Goal: Transaction & Acquisition: Purchase product/service

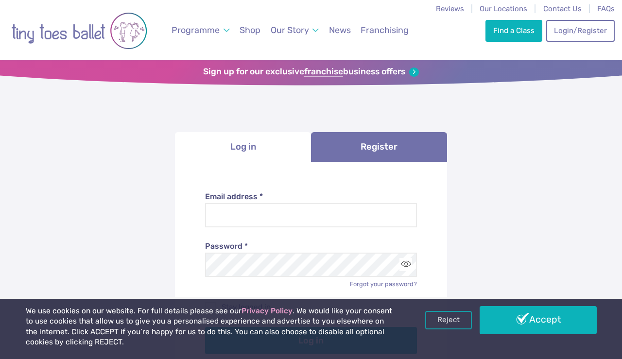
click at [447, 320] on link "Reject" at bounding box center [448, 320] width 47 height 18
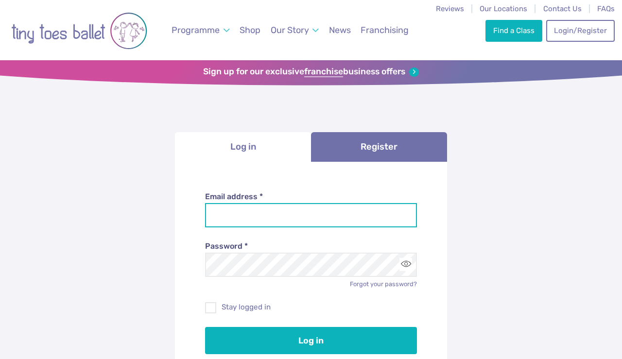
type input "**********"
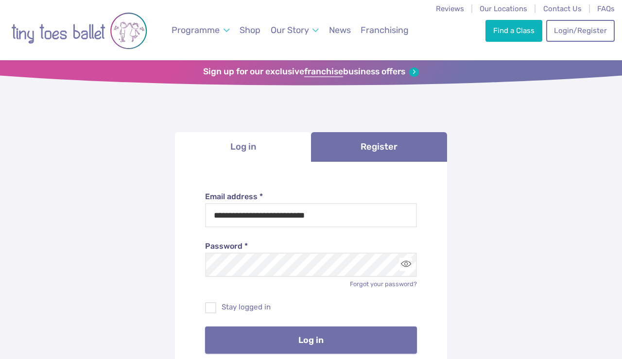
click at [276, 342] on button "Log in" at bounding box center [311, 340] width 212 height 27
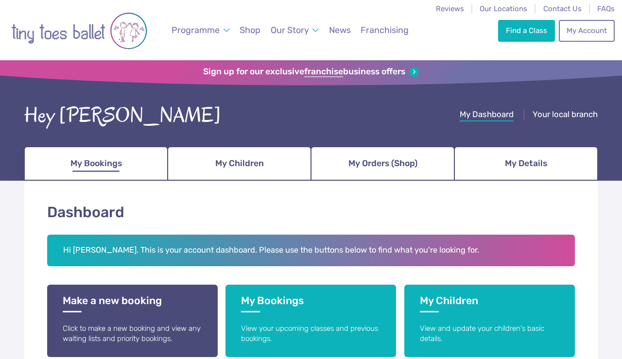
click at [107, 166] on span "My Bookings" at bounding box center [96, 163] width 52 height 17
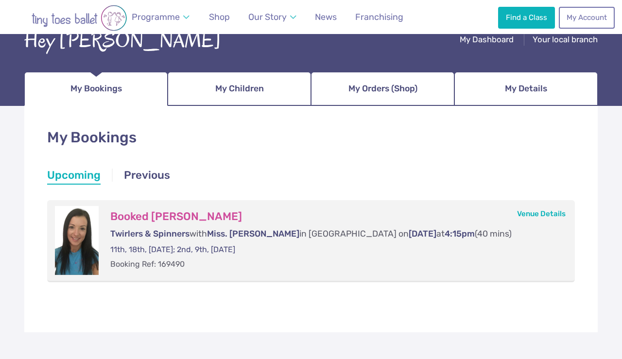
scroll to position [75, 0]
click at [526, 213] on link "Venue Details" at bounding box center [541, 213] width 49 height 9
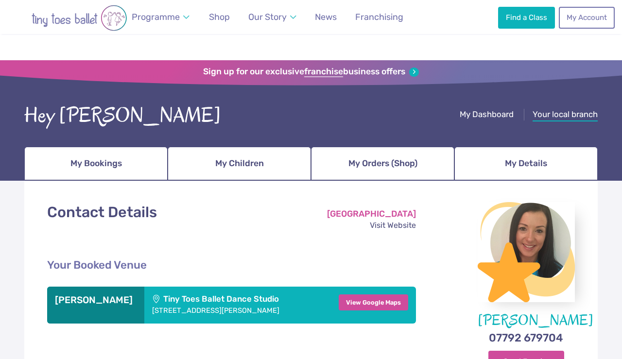
scroll to position [238, 0]
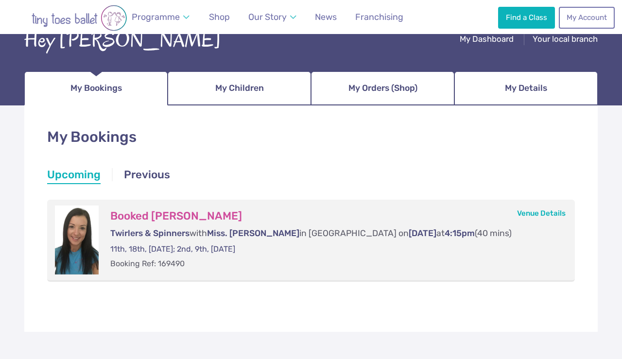
scroll to position [75, 0]
click at [81, 177] on li "Upcoming" at bounding box center [73, 176] width 53 height 18
click at [558, 209] on link "Venue Details" at bounding box center [541, 213] width 49 height 9
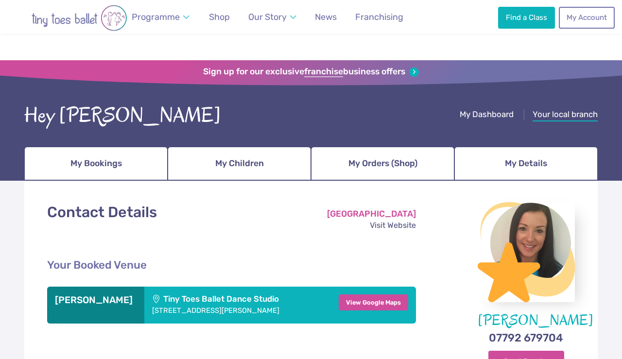
scroll to position [238, 0]
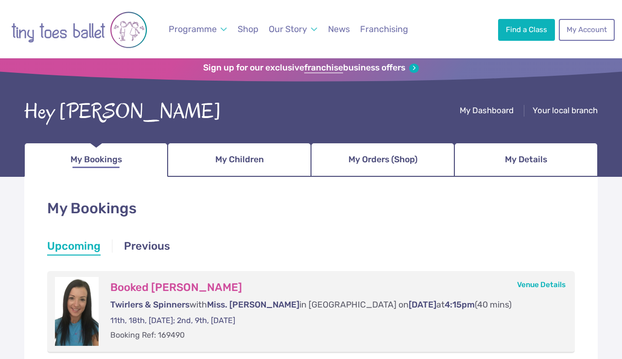
scroll to position [7, 0]
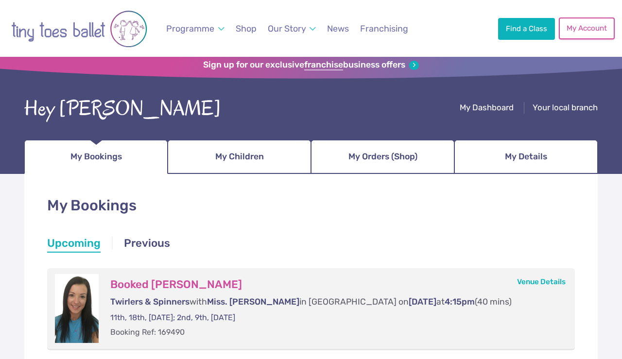
click at [585, 30] on link "My Account" at bounding box center [586, 28] width 55 height 21
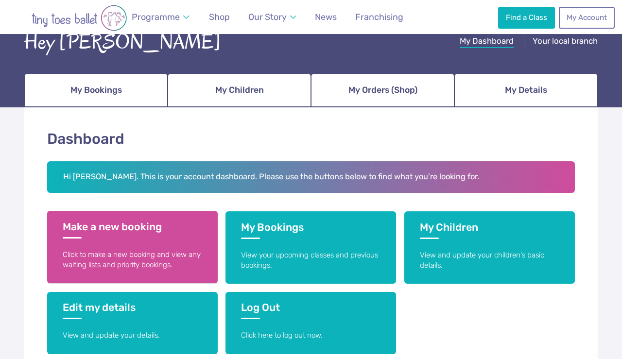
scroll to position [74, 0]
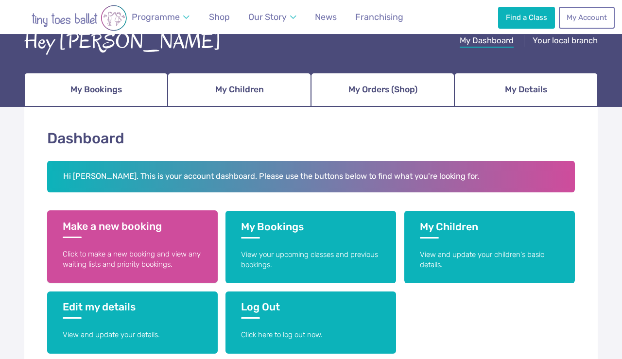
click at [115, 258] on p "Click to make a new booking and view any waiting lists and priority bookings." at bounding box center [133, 259] width 140 height 21
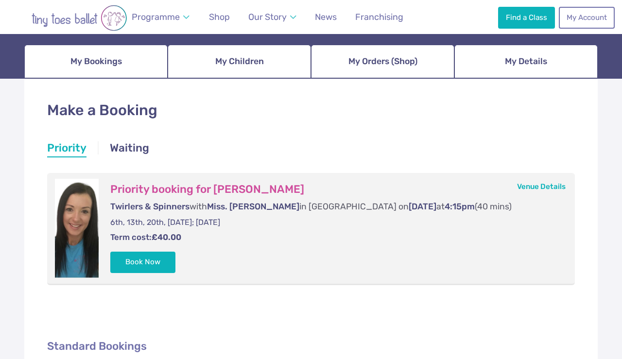
scroll to position [102, 0]
click at [140, 261] on button "Book Now" at bounding box center [142, 262] width 65 height 21
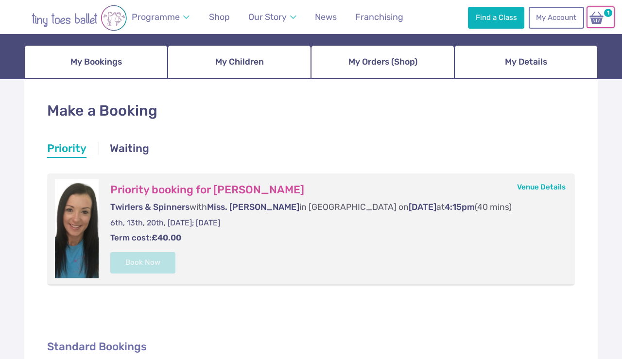
click at [604, 20] on img at bounding box center [597, 18] width 18 height 14
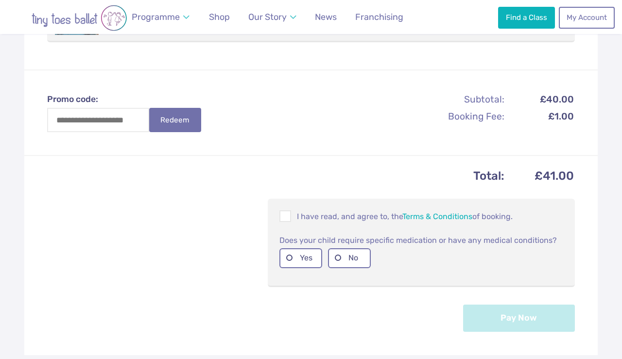
scroll to position [297, 0]
click at [284, 214] on span at bounding box center [286, 218] width 11 height 9
click at [337, 249] on label "No" at bounding box center [349, 259] width 43 height 20
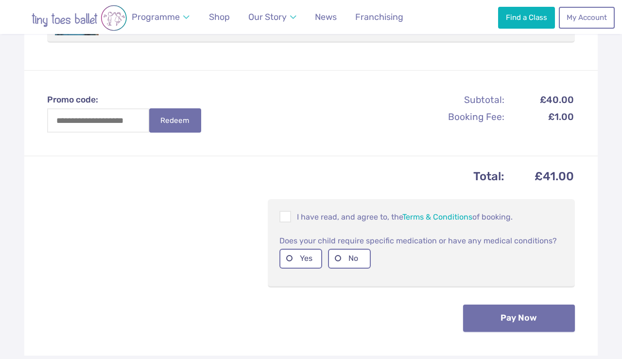
click at [564, 308] on button "Pay Now" at bounding box center [519, 318] width 112 height 27
